Goal: Task Accomplishment & Management: Complete application form

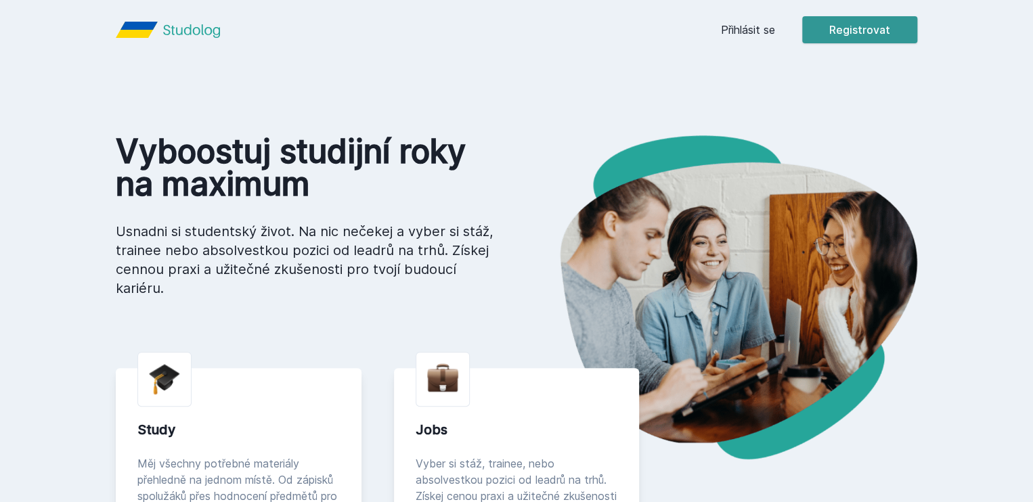
click at [917, 32] on button "Registrovat" at bounding box center [859, 29] width 115 height 27
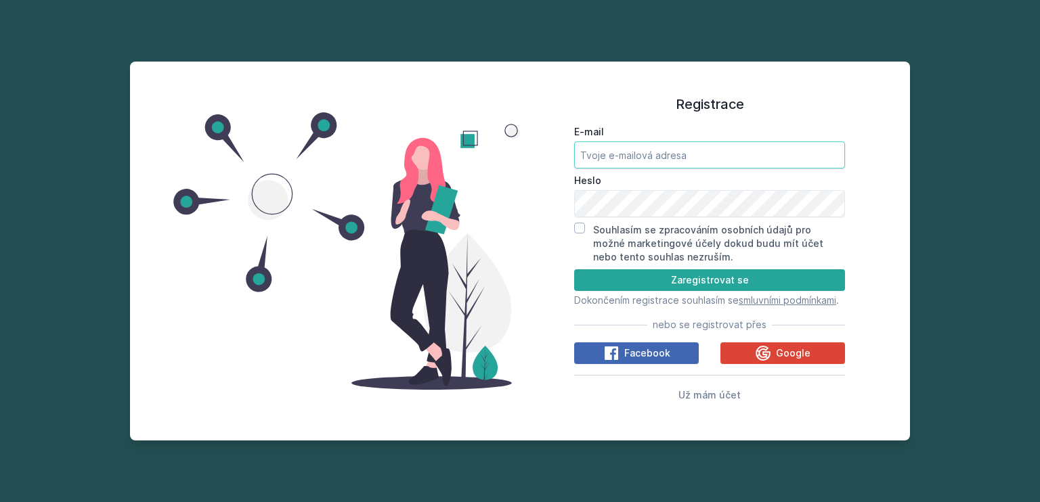
click at [692, 150] on input "E-mail" at bounding box center [709, 154] width 271 height 27
type input "[EMAIL_ADDRESS][DOMAIN_NAME]"
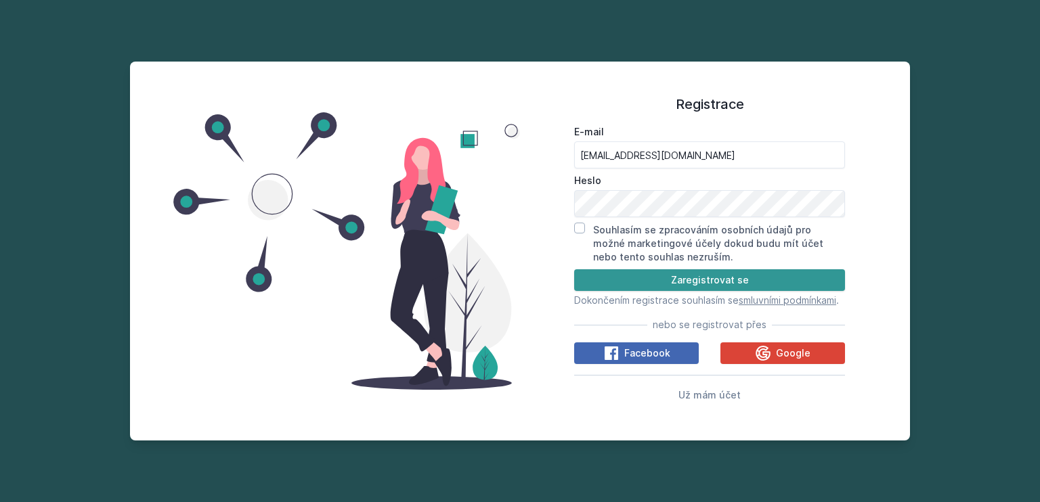
click at [744, 275] on button "Zaregistrovat se" at bounding box center [709, 280] width 271 height 22
click at [577, 223] on input "Souhlasím se zpracováním osobních údajů pro možné marketingové účely dokud budu…" at bounding box center [579, 228] width 11 height 11
click at [678, 270] on button "Zaregistrovat se" at bounding box center [709, 280] width 271 height 22
click at [639, 94] on h1 "Registrace" at bounding box center [709, 104] width 271 height 20
click at [580, 223] on input "Souhlasím se zpracováním osobních údajů pro možné marketingové účely dokud budu…" at bounding box center [579, 228] width 11 height 11
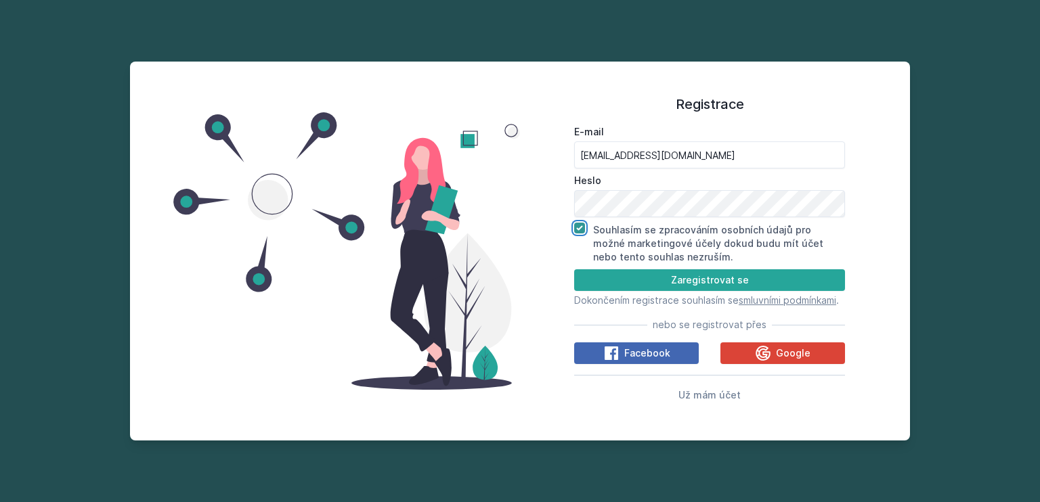
checkbox input "false"
click at [648, 279] on button "Zaregistrovat se" at bounding box center [709, 280] width 271 height 22
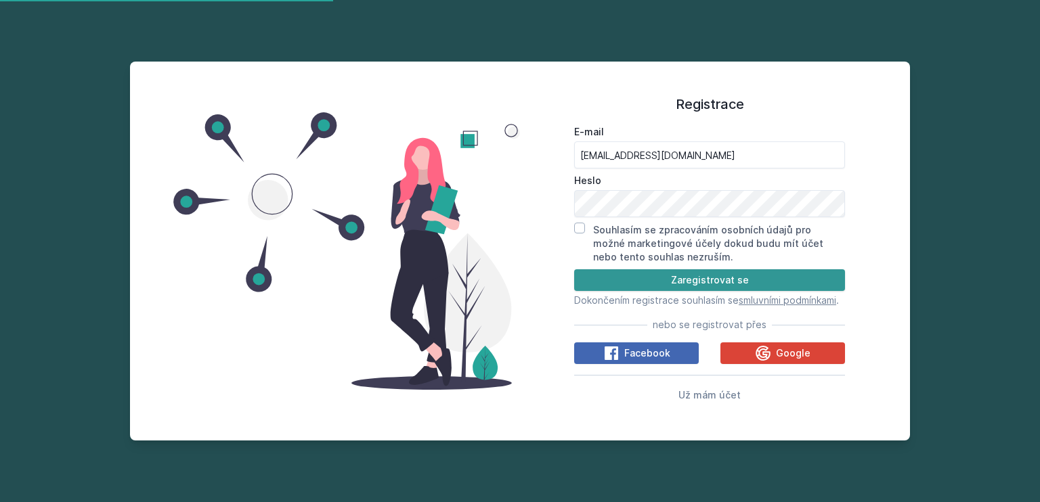
click at [692, 270] on button "Zaregistrovat se" at bounding box center [709, 280] width 271 height 22
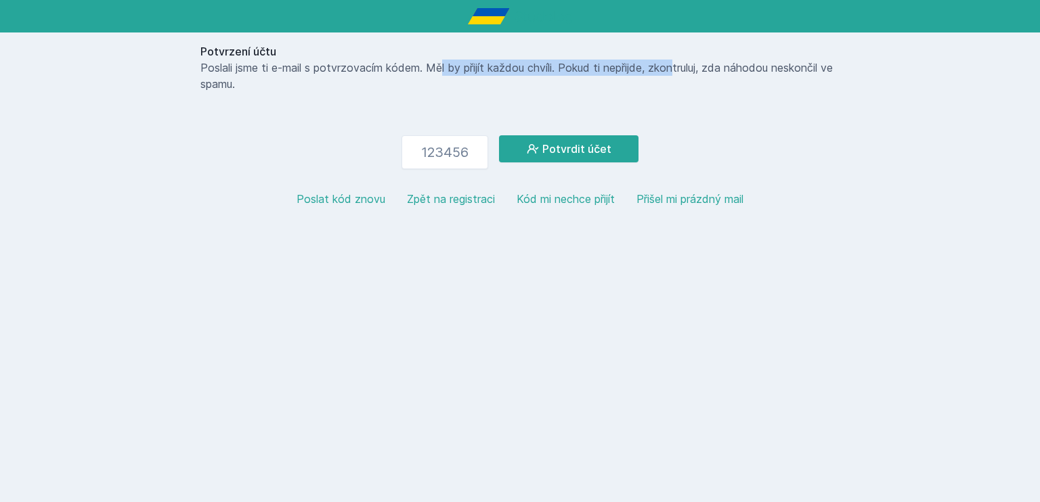
drag, startPoint x: 403, startPoint y: 64, endPoint x: 641, endPoint y: 67, distance: 237.6
click at [641, 67] on p "Poslali jsme ti e-mail s potvrzovacím kódem. Měl by přijít každou chvíli. Pokud…" at bounding box center [519, 76] width 639 height 32
click at [599, 70] on p "Poslali jsme ti e-mail s potvrzovacím kódem. Měl by přijít každou chvíli. Pokud…" at bounding box center [519, 76] width 639 height 32
drag, startPoint x: 535, startPoint y: 66, endPoint x: 766, endPoint y: 64, distance: 230.2
click at [766, 64] on p "Poslali jsme ti e-mail s potvrzovacím kódem. Měl by přijít každou chvíli. Pokud…" at bounding box center [519, 76] width 639 height 32
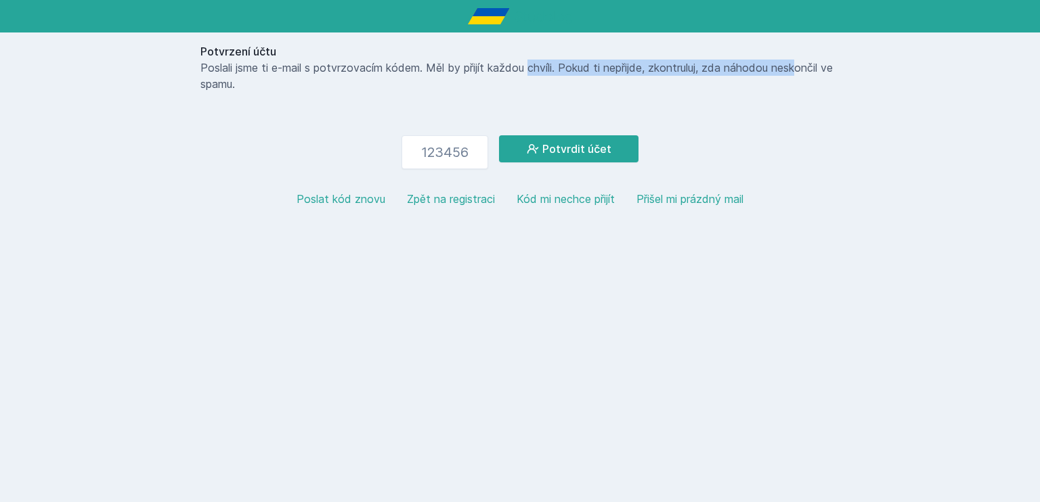
click at [688, 66] on p "Poslali jsme ti e-mail s potvrzovacím kódem. Měl by přijít každou chvíli. Pokud…" at bounding box center [519, 76] width 639 height 32
click at [436, 199] on button "Zpět na registraci" at bounding box center [451, 199] width 88 height 16
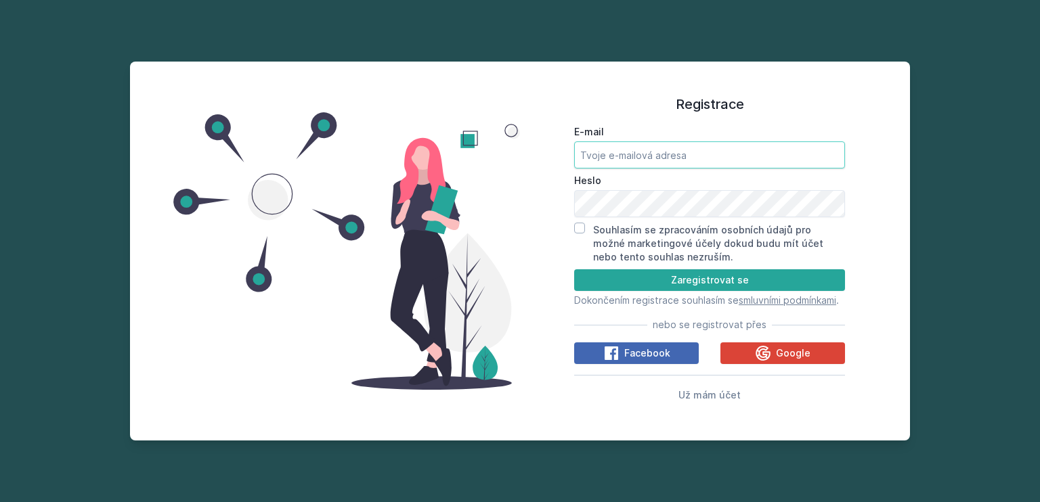
click at [620, 154] on input "E-mail" at bounding box center [709, 154] width 271 height 27
type input "[EMAIL_ADDRESS][DOMAIN_NAME]"
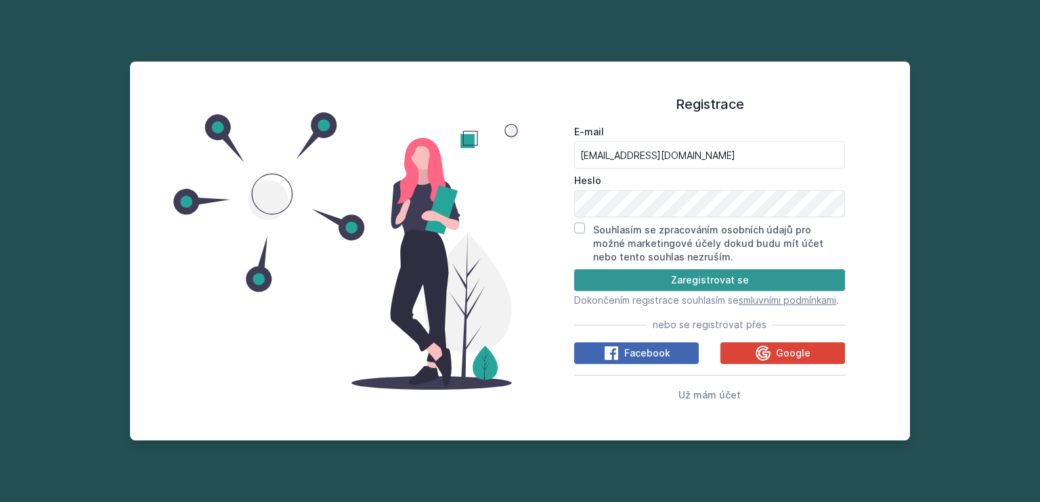
click at [622, 269] on button "Zaregistrovat se" at bounding box center [709, 280] width 271 height 22
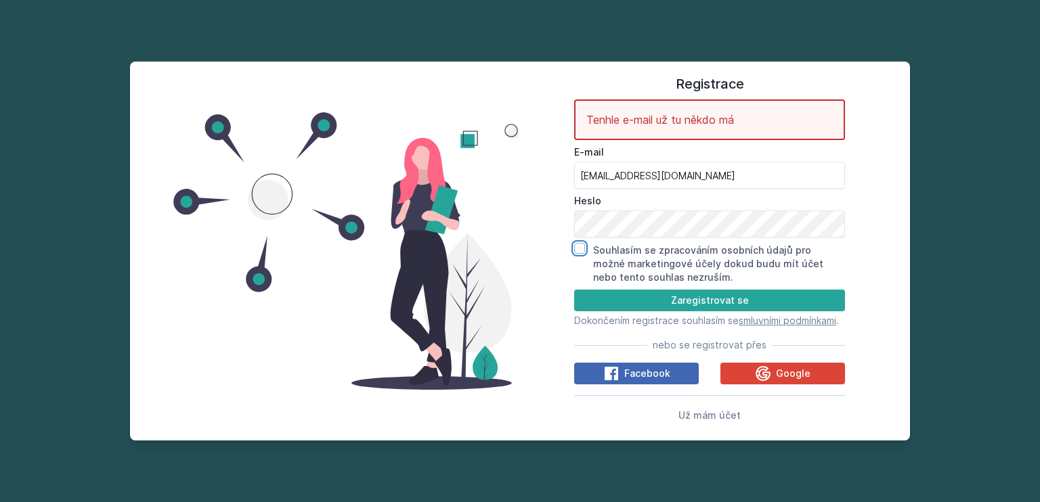
click at [579, 243] on input "Souhlasím se zpracováním osobních údajů pro možné marketingové účely dokud budu…" at bounding box center [579, 248] width 11 height 11
checkbox input "true"
click at [666, 292] on button "Zaregistrovat se" at bounding box center [709, 301] width 271 height 22
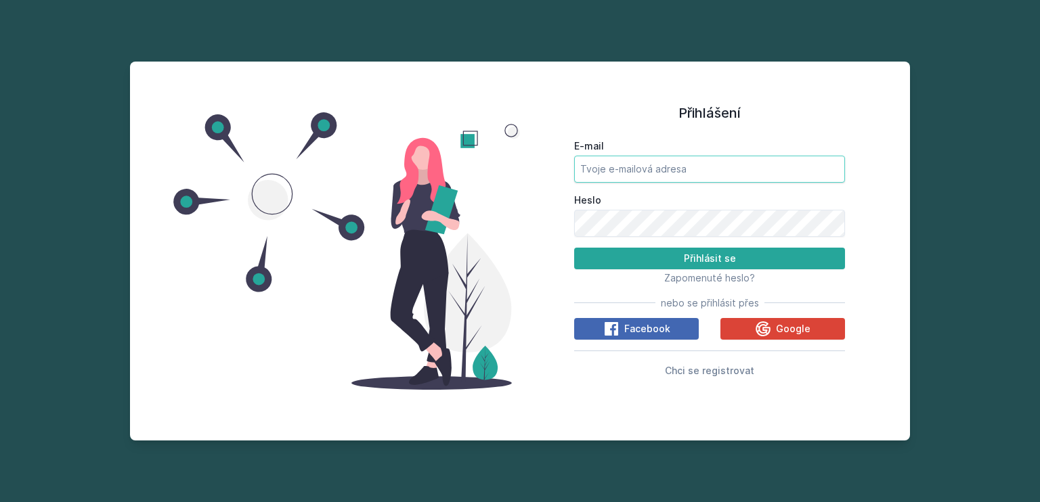
click at [669, 171] on input "E-mail" at bounding box center [709, 169] width 271 height 27
type input "[EMAIL_ADDRESS][DOMAIN_NAME]"
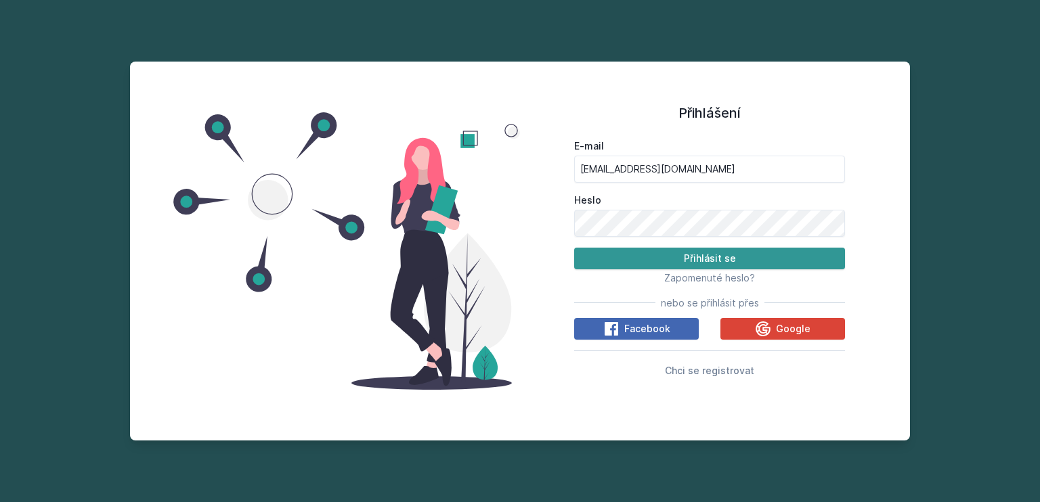
click at [680, 264] on button "Přihlásit se" at bounding box center [709, 259] width 271 height 22
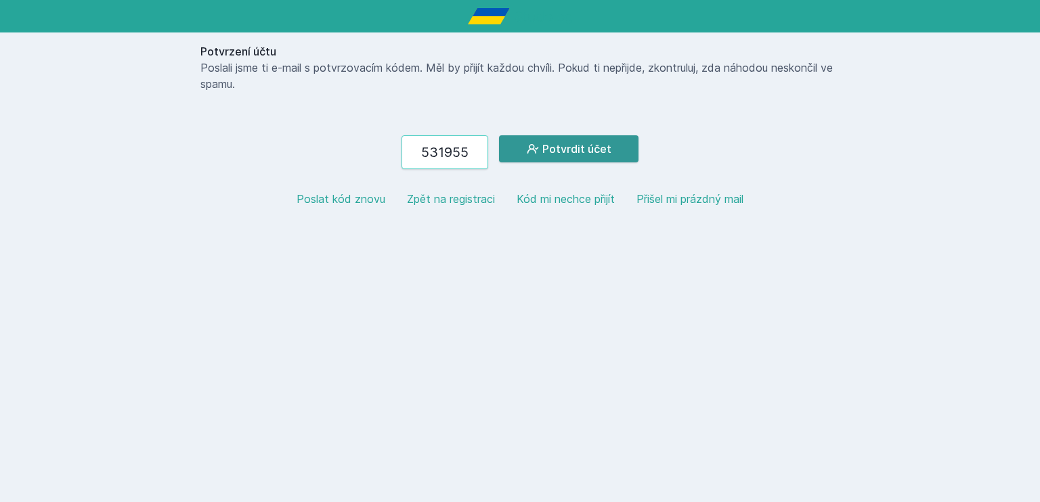
type input "531955"
click at [569, 148] on button "Potvrdit účet" at bounding box center [568, 148] width 139 height 27
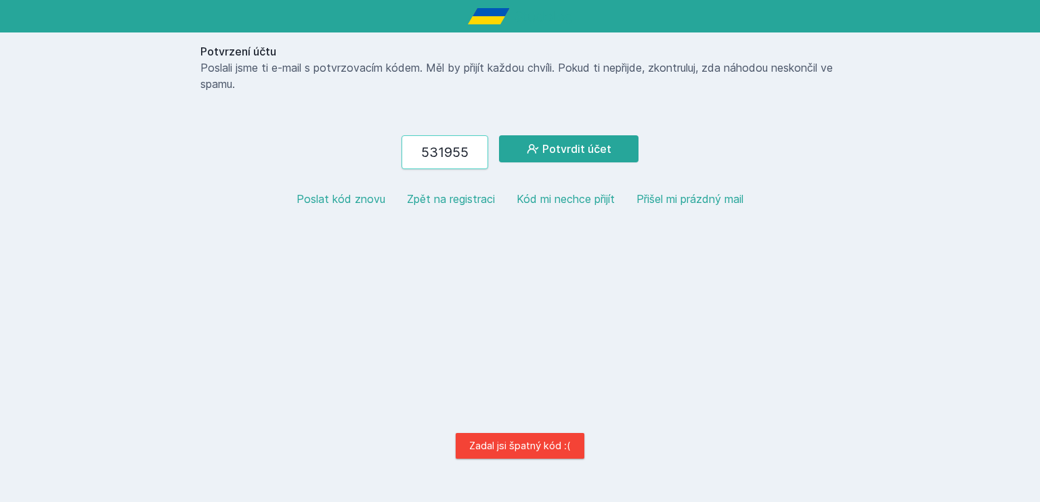
drag, startPoint x: 479, startPoint y: 152, endPoint x: 368, endPoint y: 153, distance: 111.0
click at [368, 153] on form "531955 Potvrdit účet" at bounding box center [519, 152] width 639 height 34
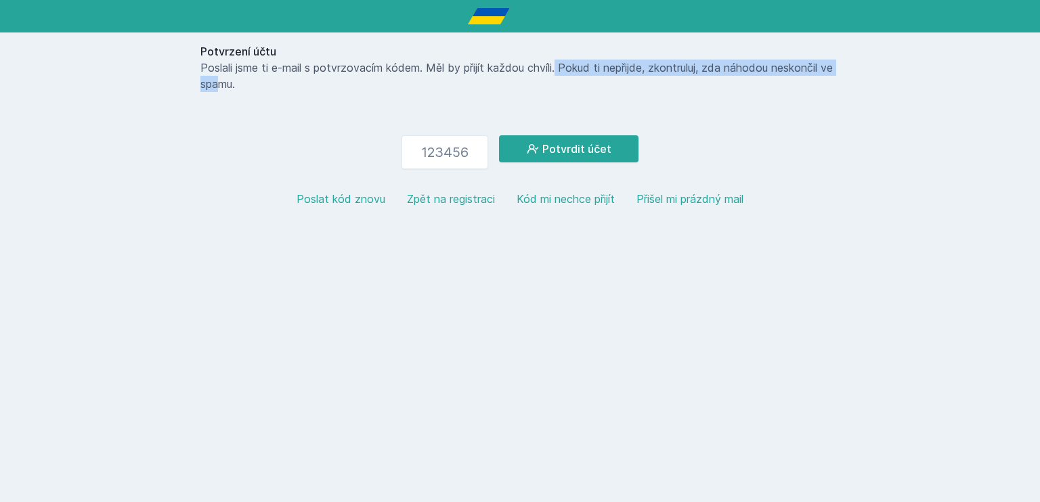
drag, startPoint x: 600, startPoint y: 65, endPoint x: 846, endPoint y: 62, distance: 246.4
click at [846, 62] on div "Potvrzení účtu Poslali jsme ti e-mail s potvrzovacím kódem. Měl by přijít každo…" at bounding box center [520, 114] width 1040 height 229
click at [248, 81] on p "Poslali jsme ti e-mail s potvrzovacím kódem. Měl by přijít každou chvíli. Pokud…" at bounding box center [519, 76] width 639 height 32
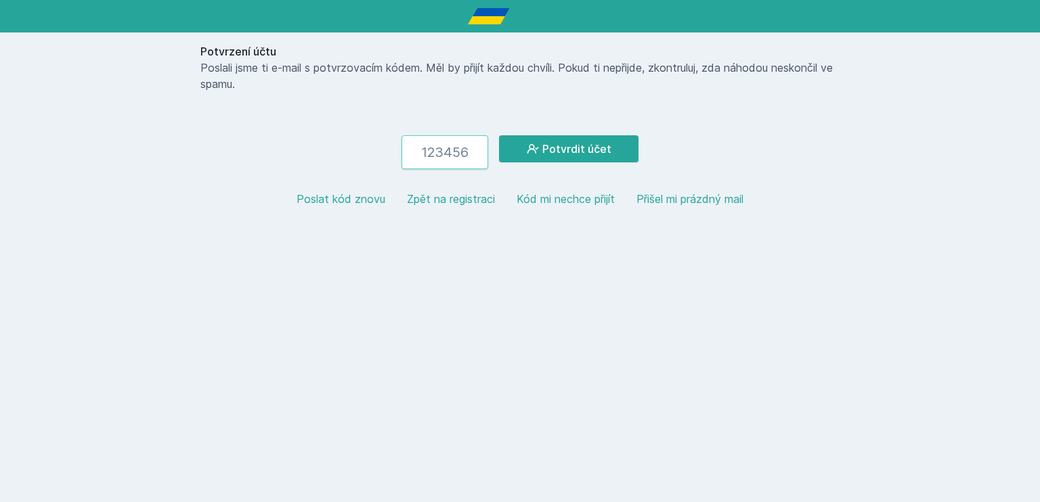
click at [424, 154] on input "number" at bounding box center [444, 152] width 87 height 34
type input "489063"
click at [565, 143] on button "Potvrdit účet" at bounding box center [568, 148] width 139 height 27
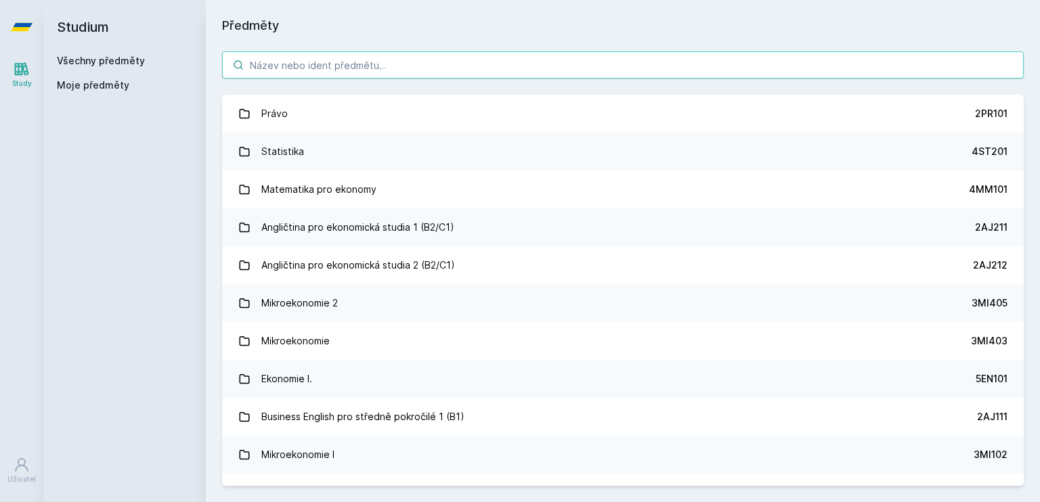
click at [355, 67] on input "search" at bounding box center [622, 64] width 801 height 27
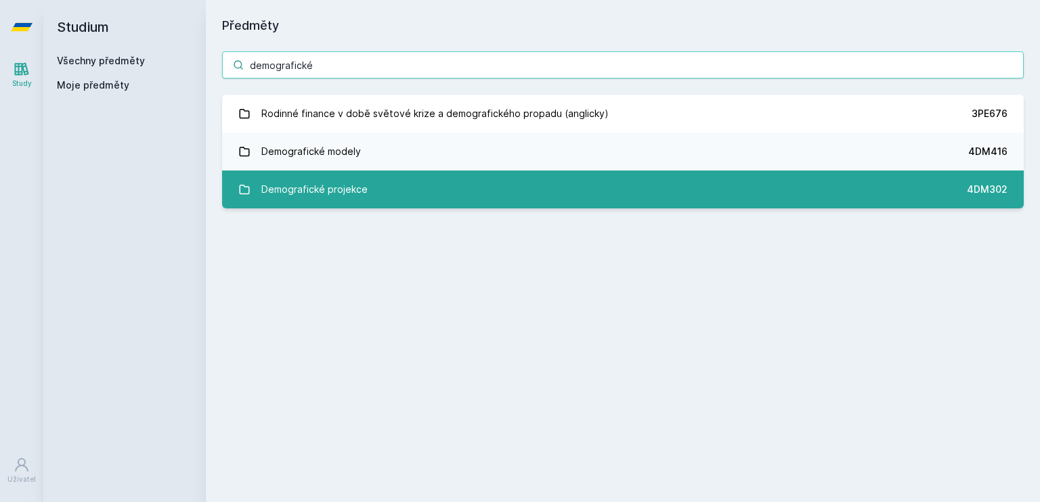
type input "demografické"
click at [365, 187] on link "Demografické projekce 4DM302" at bounding box center [622, 190] width 801 height 38
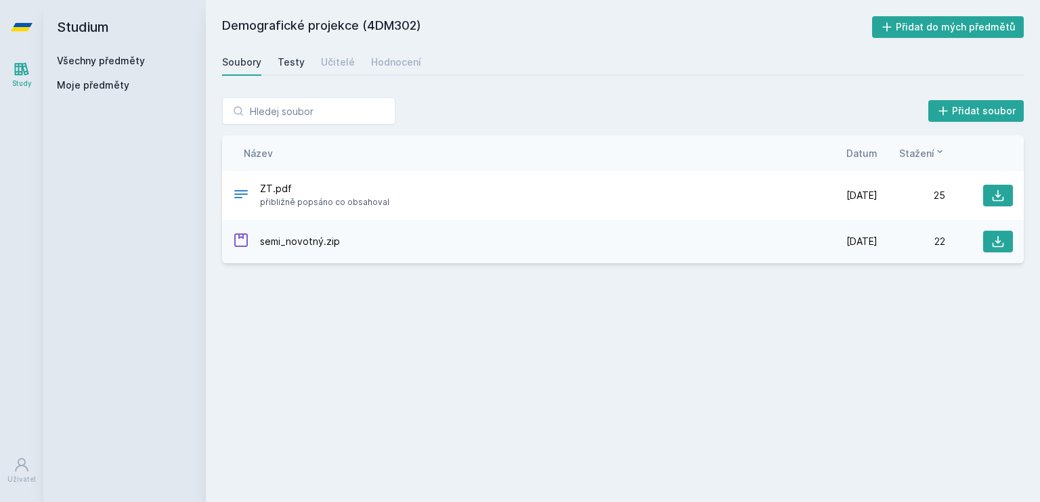
click at [290, 63] on div "Testy" at bounding box center [291, 63] width 27 height 14
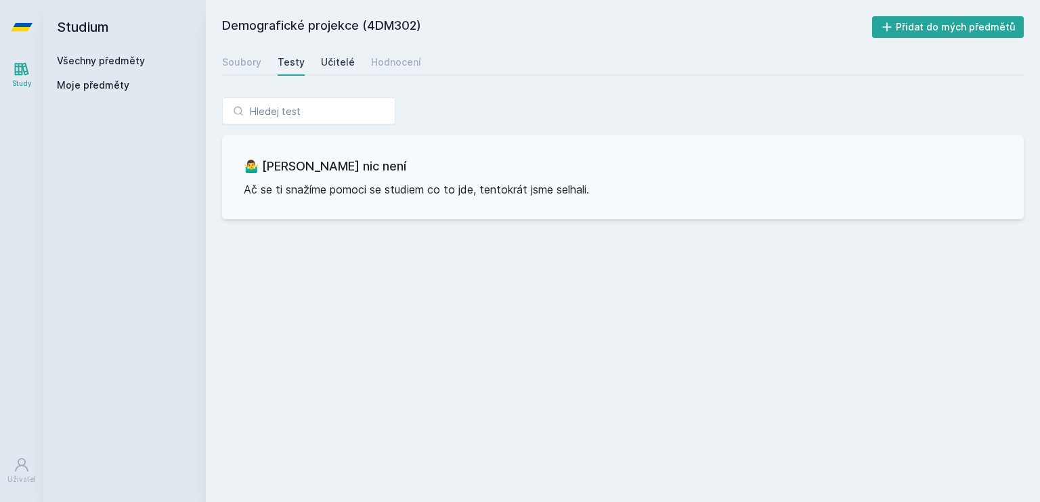
click at [326, 58] on div "Učitelé" at bounding box center [338, 63] width 34 height 14
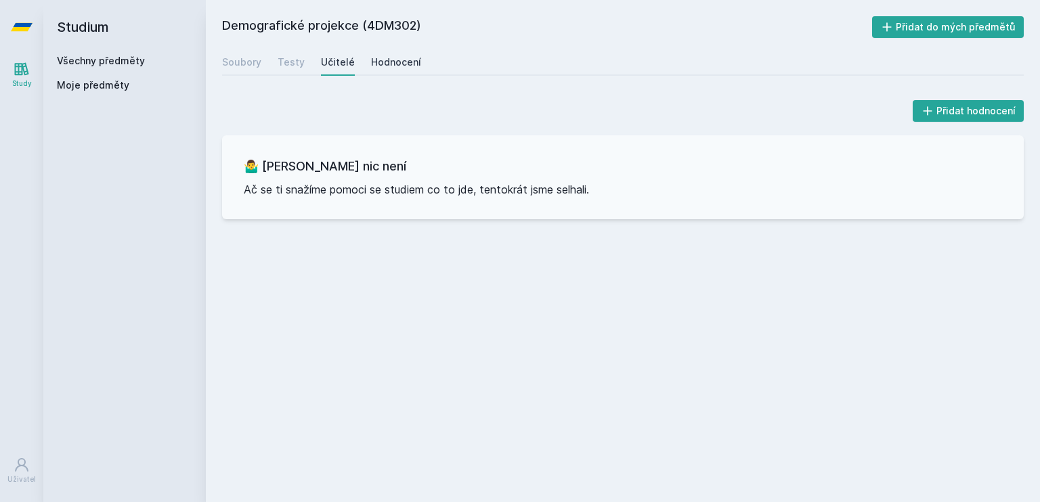
click at [402, 53] on link "Hodnocení" at bounding box center [396, 62] width 50 height 27
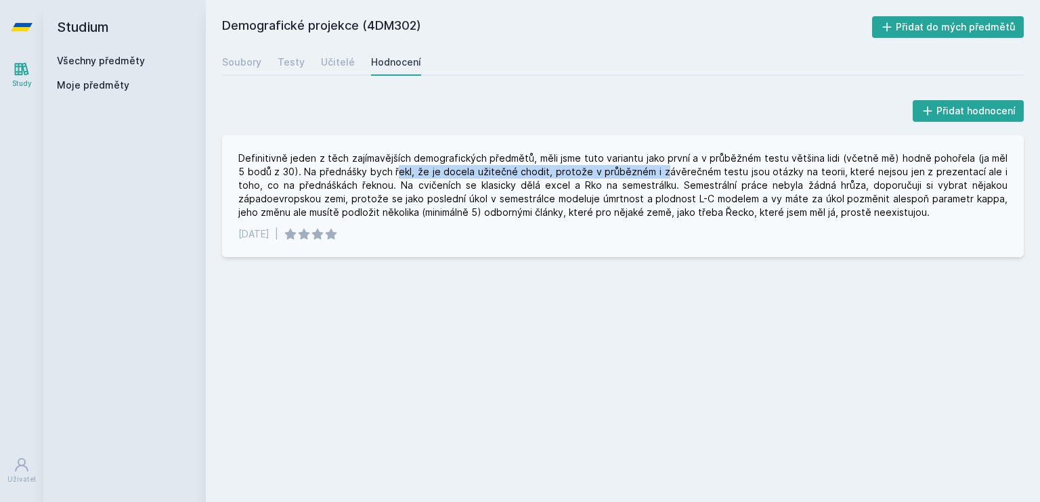
drag, startPoint x: 388, startPoint y: 172, endPoint x: 655, endPoint y: 164, distance: 267.5
click at [644, 164] on div "Definitivně jeden z těch zajímavějších demografických předmětů, měli jsme tuto …" at bounding box center [622, 186] width 769 height 68
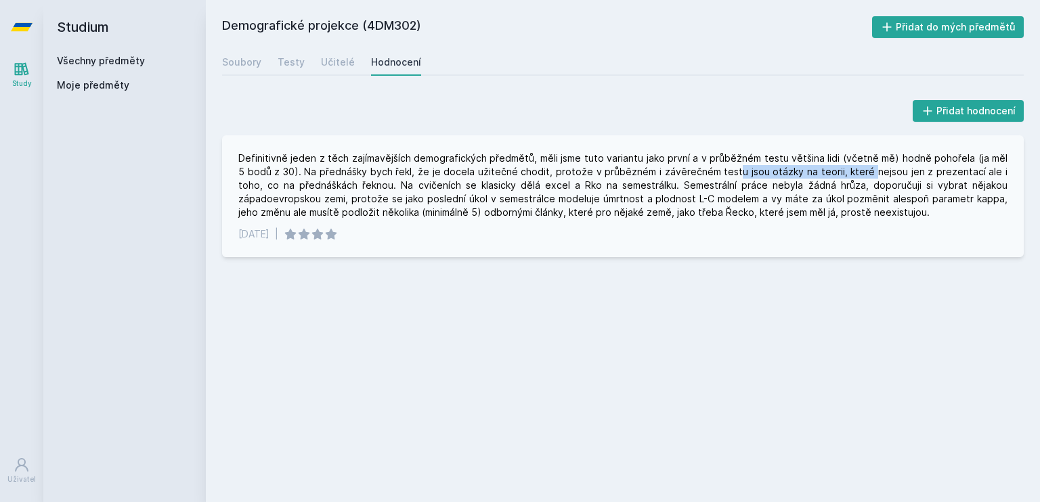
drag, startPoint x: 716, startPoint y: 171, endPoint x: 844, endPoint y: 171, distance: 127.9
click at [843, 171] on div "Definitivně jeden z těch zajímavějších demografických předmětů, měli jsme tuto …" at bounding box center [622, 186] width 769 height 68
drag, startPoint x: 885, startPoint y: 169, endPoint x: 984, endPoint y: 171, distance: 98.8
click at [984, 171] on div "Definitivně jeden z těch zajímavějších demografických předmětů, měli jsme tuto …" at bounding box center [622, 186] width 769 height 68
click at [388, 187] on div "Definitivně jeden z těch zajímavějších demografických předmětů, měli jsme tuto …" at bounding box center [622, 186] width 769 height 68
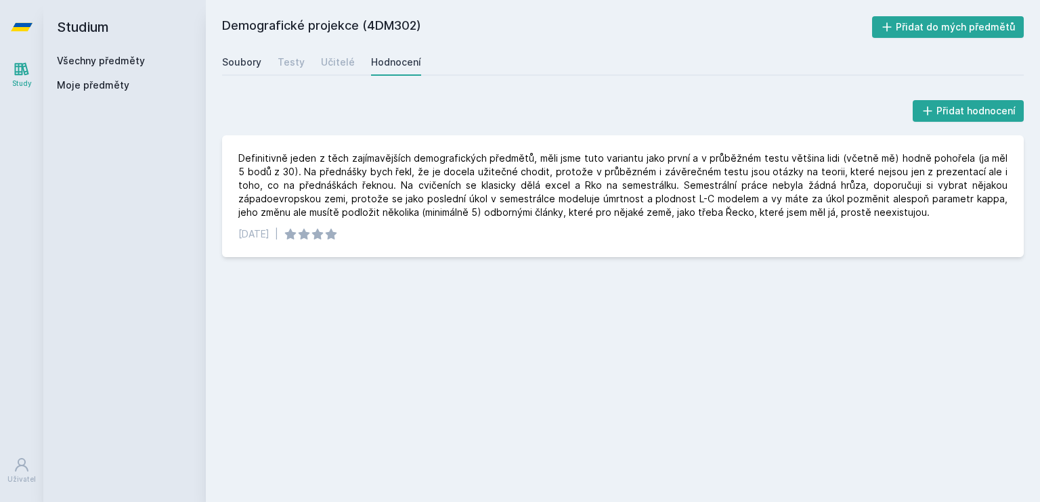
click at [236, 58] on div "Soubory" at bounding box center [241, 63] width 39 height 14
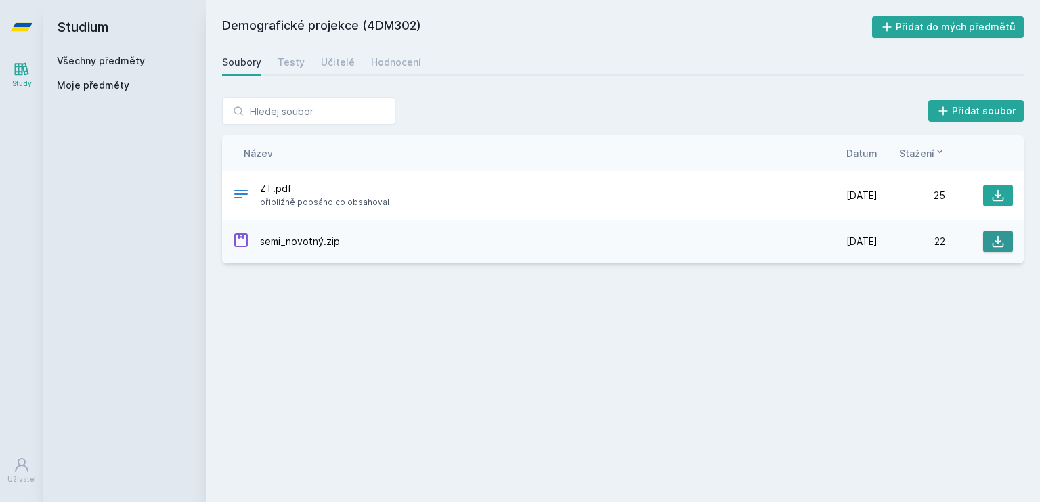
click at [1002, 245] on icon at bounding box center [998, 242] width 12 height 12
click at [319, 296] on div "Demografické projekce (4DM302) Přidat do mých předmětů Soubory Testy Učitelé Ho…" at bounding box center [622, 251] width 801 height 470
